Goal: Check status: Check status

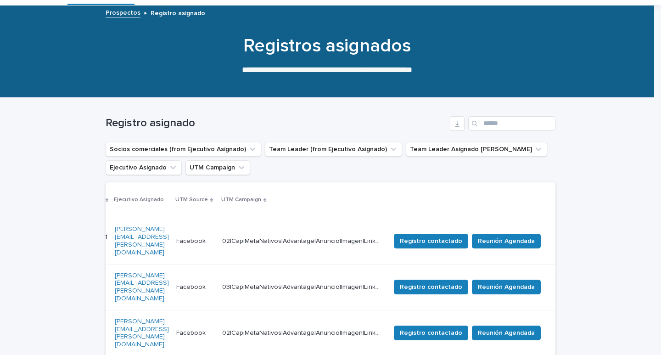
scroll to position [92, 0]
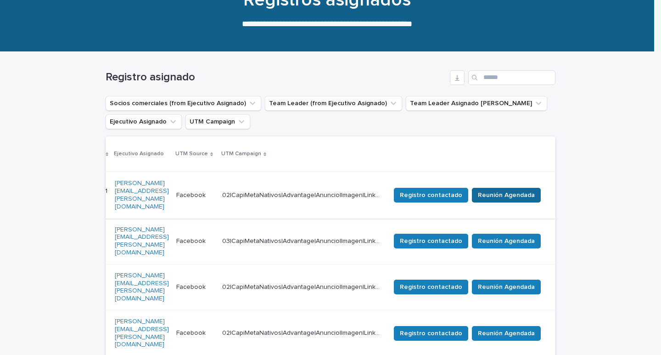
click at [508, 191] on span "Reunión Agendada" at bounding box center [506, 195] width 57 height 9
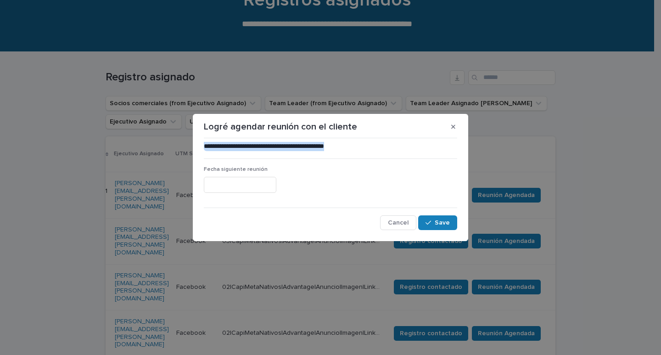
drag, startPoint x: 359, startPoint y: 148, endPoint x: 195, endPoint y: 148, distance: 163.9
click at [195, 148] on section "**********" at bounding box center [330, 177] width 275 height 127
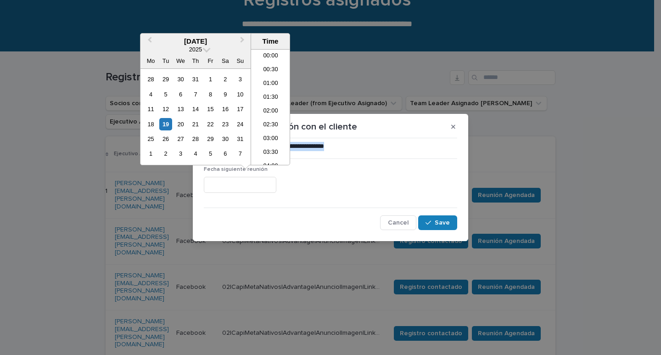
click at [272, 183] on input "text" at bounding box center [240, 185] width 73 height 16
click at [169, 124] on div "19" at bounding box center [165, 124] width 12 height 12
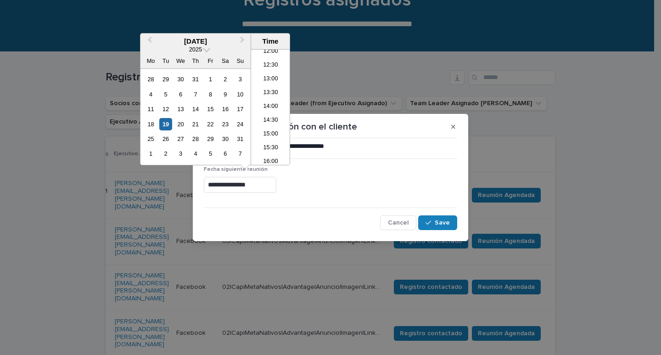
click at [248, 184] on input "**********" at bounding box center [240, 185] width 73 height 16
click at [275, 146] on li "15:30" at bounding box center [270, 148] width 39 height 14
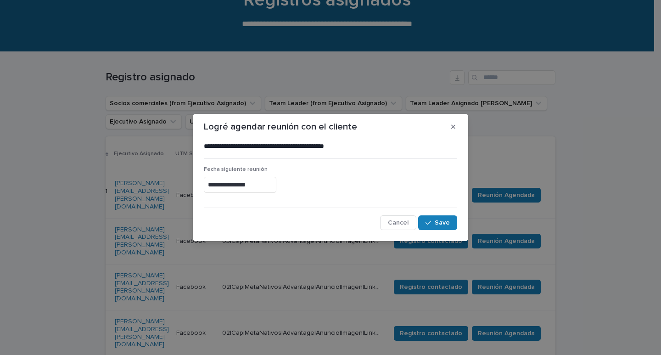
type input "**********"
click at [439, 224] on span "Save" at bounding box center [442, 222] width 15 height 6
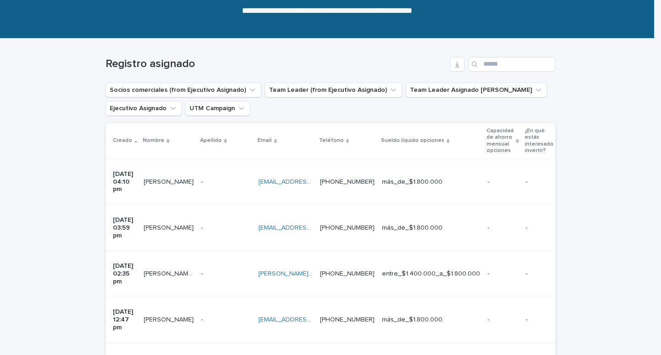
scroll to position [20, 0]
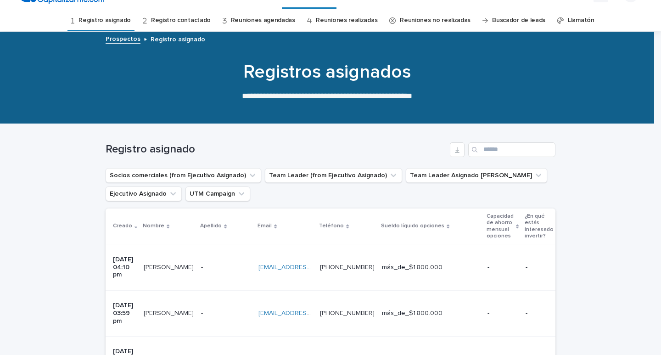
click at [280, 18] on link "Reuniones agendadas" at bounding box center [263, 21] width 64 height 22
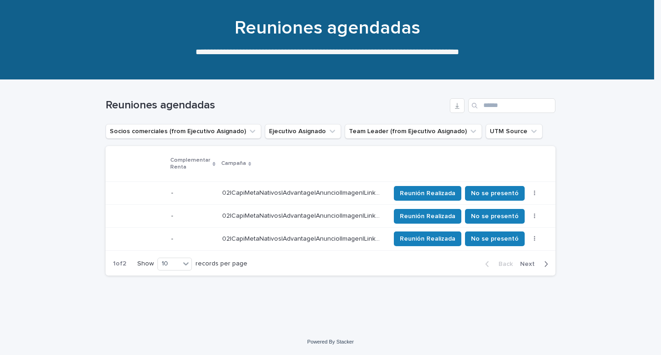
scroll to position [0, 600]
click at [513, 212] on span "No se presentó" at bounding box center [495, 216] width 48 height 9
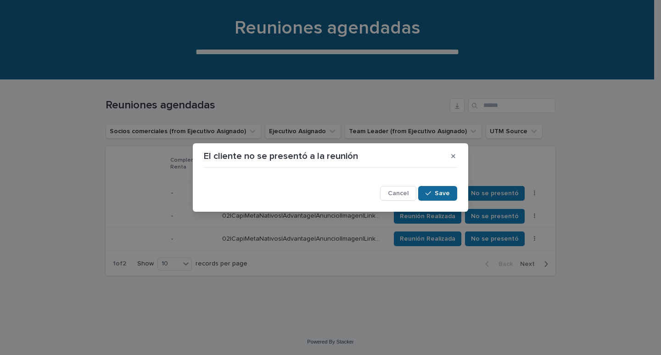
click at [436, 191] on span "Save" at bounding box center [442, 193] width 15 height 6
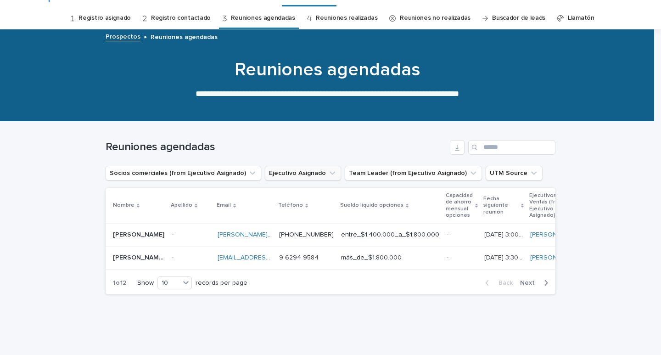
scroll to position [0, 0]
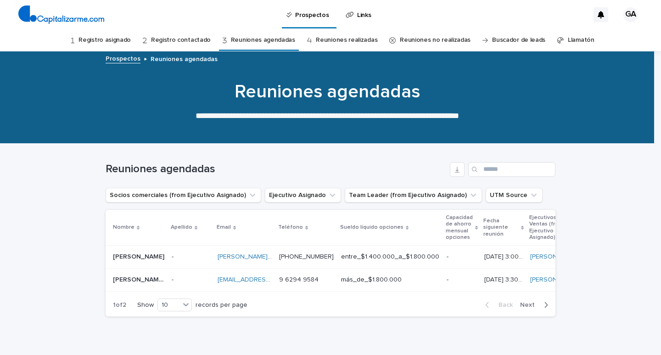
click at [117, 43] on link "Registro asignado" at bounding box center [104, 40] width 52 height 22
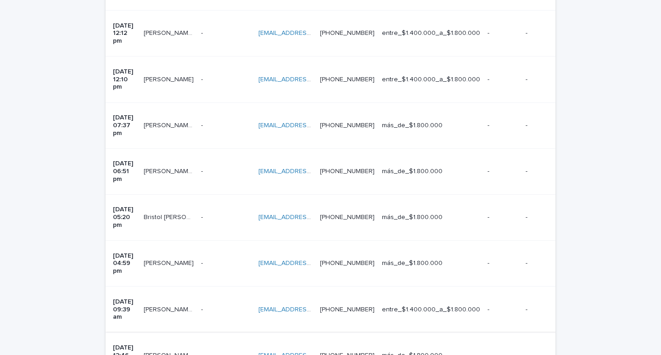
scroll to position [505, 0]
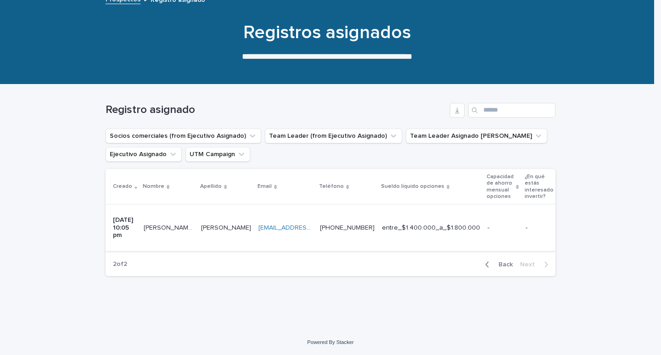
scroll to position [51, 0]
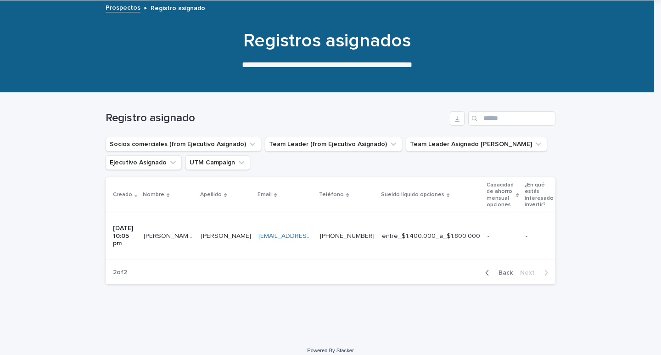
click at [486, 269] on icon "button" at bounding box center [487, 272] width 3 height 6
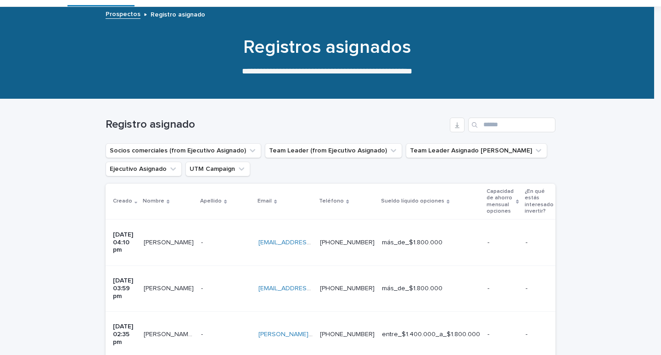
scroll to position [20, 0]
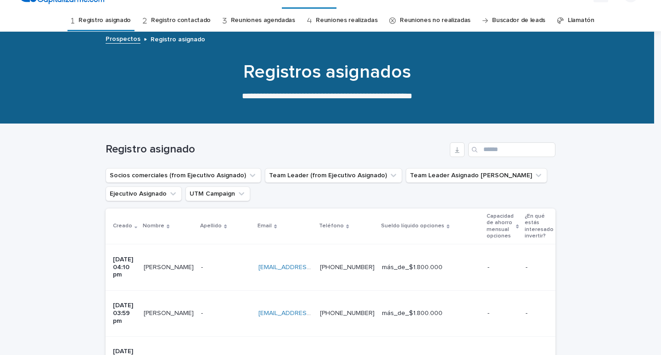
click at [183, 22] on link "Registro contactado" at bounding box center [181, 21] width 60 height 22
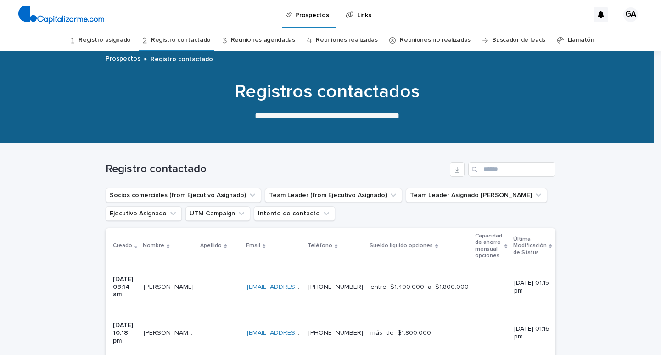
click at [322, 42] on link "Reuniones realizadas" at bounding box center [347, 40] width 62 height 22
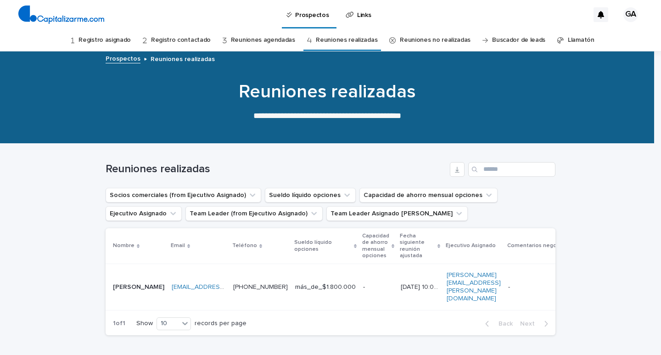
click at [258, 37] on link "Reuniones agendadas" at bounding box center [263, 40] width 64 height 22
